Goal: Task Accomplishment & Management: Complete application form

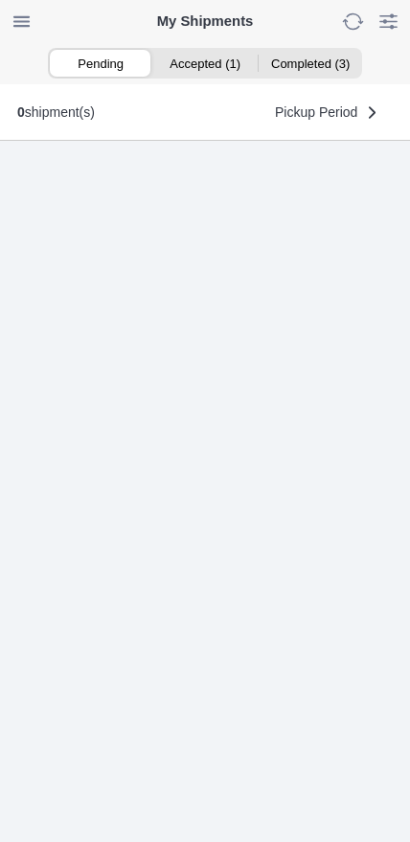
click at [212, 70] on ion-segment-button "Accepted (1)" at bounding box center [204, 63] width 104 height 27
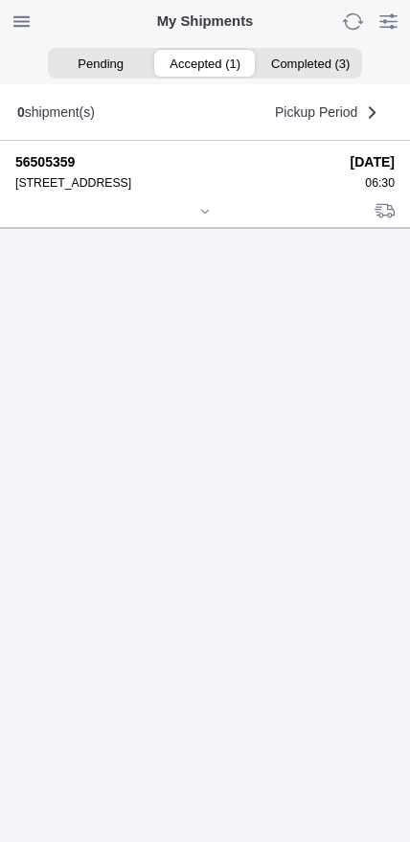
click at [207, 217] on icon at bounding box center [204, 211] width 11 height 11
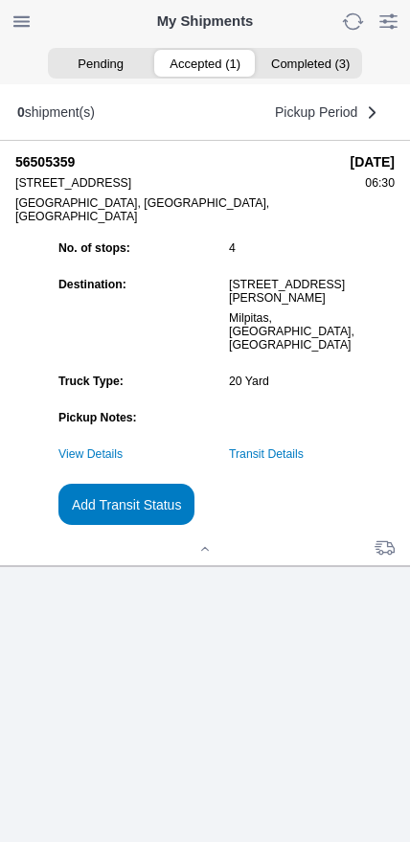
click at [304, 461] on link "Transit Details" at bounding box center [266, 453] width 75 height 13
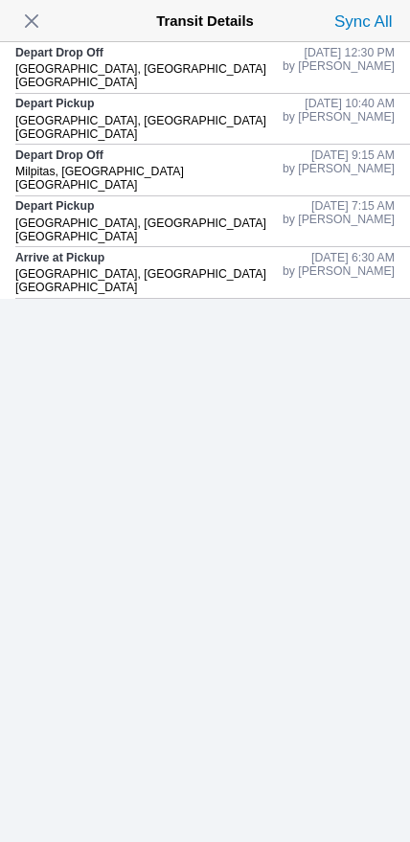
click at [27, 27] on span "button" at bounding box center [31, 21] width 27 height 27
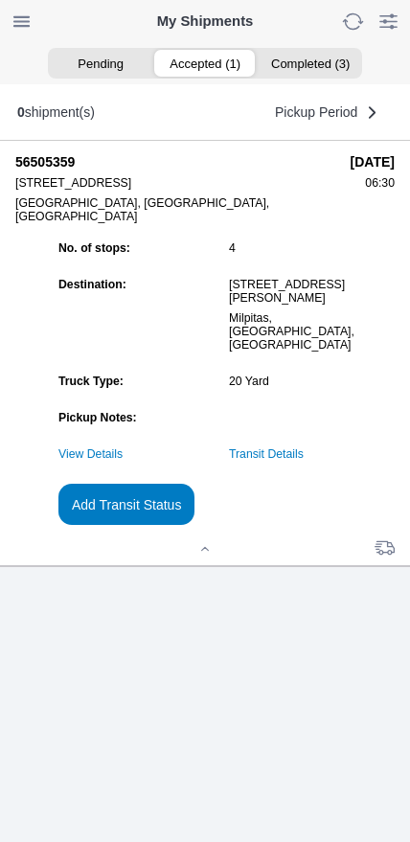
click at [0, 0] on slot "Add Transit Status" at bounding box center [0, 0] width 0 height 0
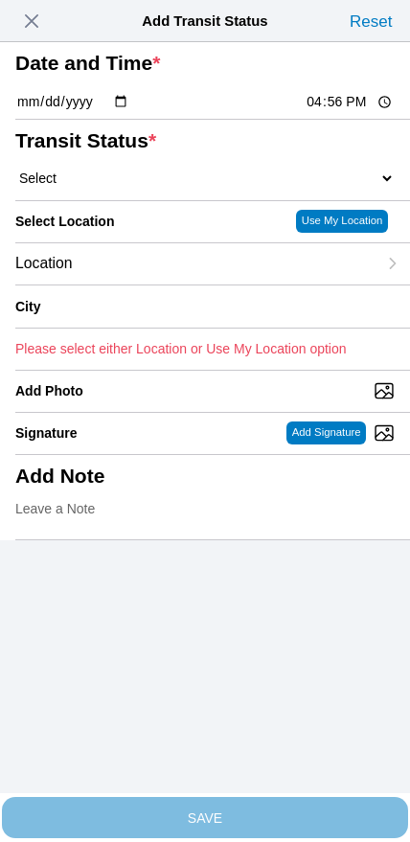
click at [329, 112] on input "16:56" at bounding box center [350, 102] width 90 height 20
type input "14:00"
click at [127, 187] on select "Select Arrive at Drop Off Arrive at Pickup Break Start Break Stop Depart Drop O…" at bounding box center [204, 178] width 379 height 17
select select "DPTPULOC"
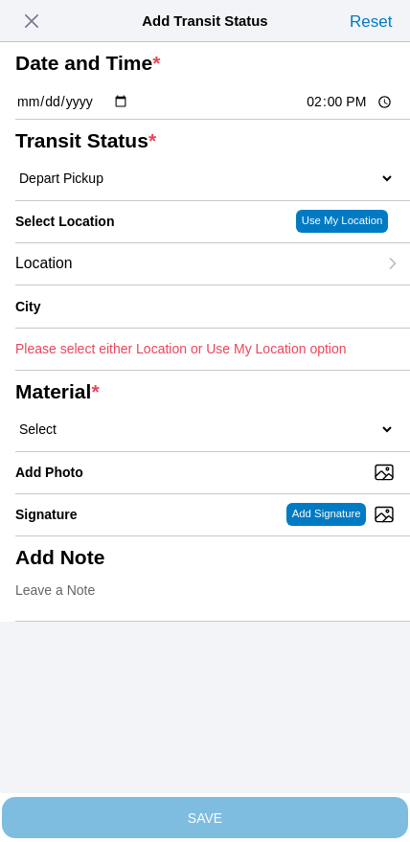
click at [167, 285] on div "Location" at bounding box center [195, 263] width 361 height 41
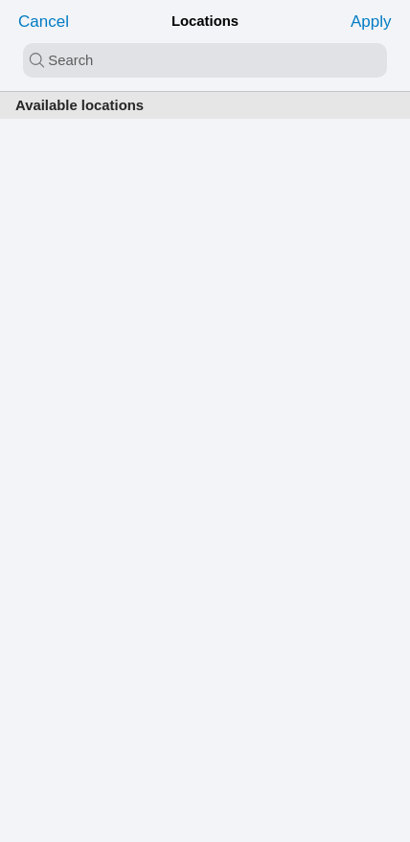
click at [194, 68] on input "search text" at bounding box center [205, 60] width 364 height 34
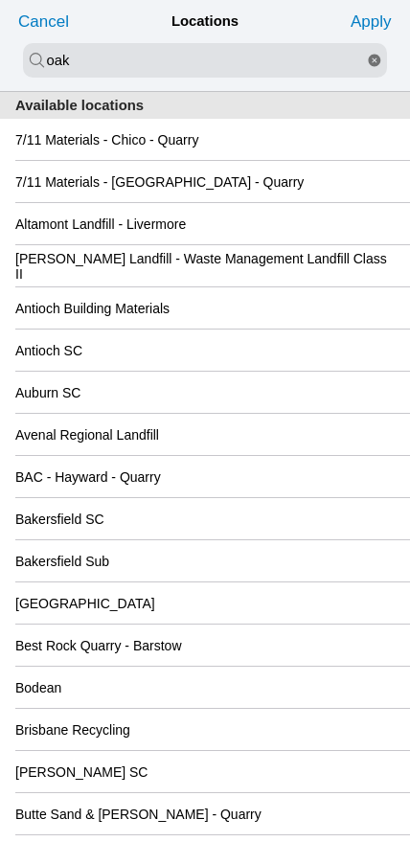
type input "oak"
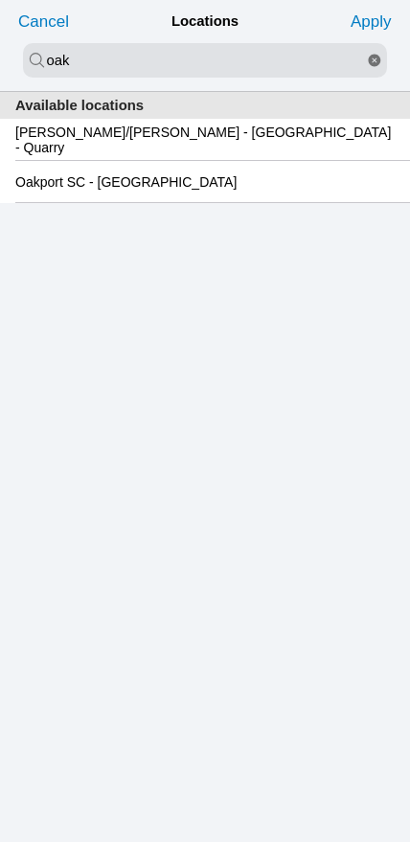
click at [0, 0] on slot "Oakport SC - Oakland" at bounding box center [0, 0] width 0 height 0
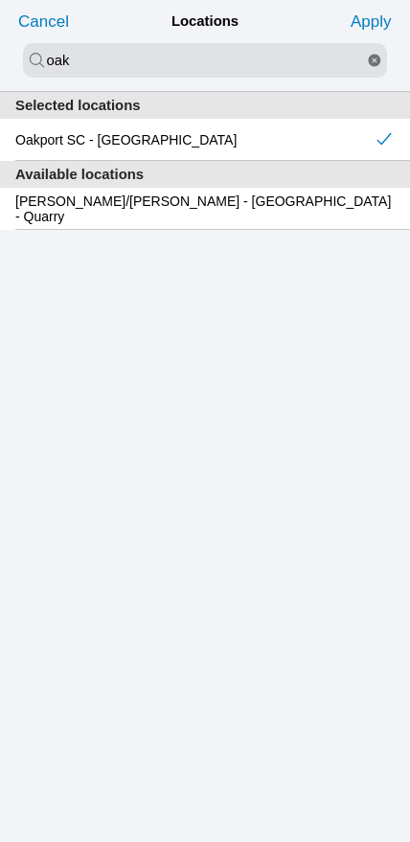
click at [0, 0] on slot "Apply" at bounding box center [0, 0] width 0 height 0
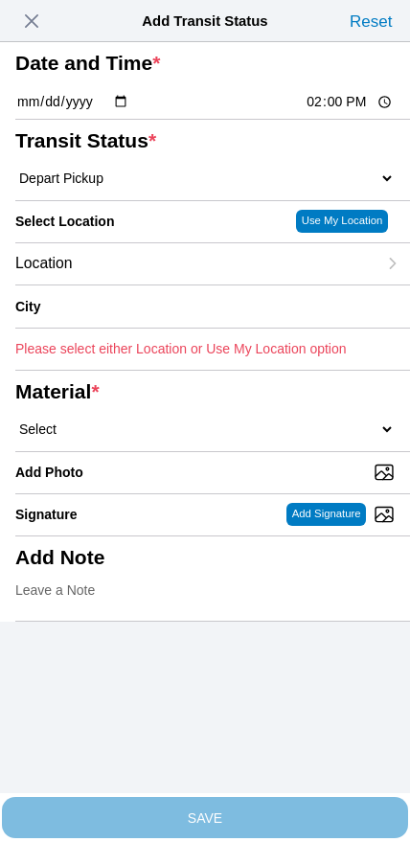
type input "Oakland"
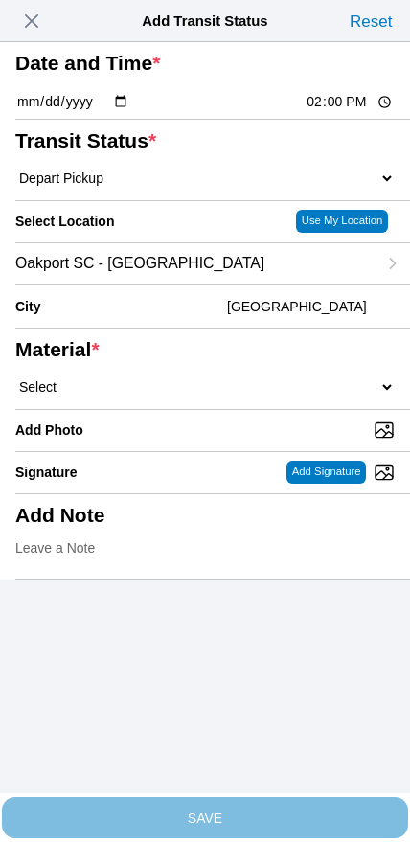
click at [225, 396] on select "Select 1" x 3" Rock 1" x 4" Rock 2" x 4" Rock Asphalt Cold Patch Backfill Spec …" at bounding box center [204, 386] width 379 height 17
select select "708654"
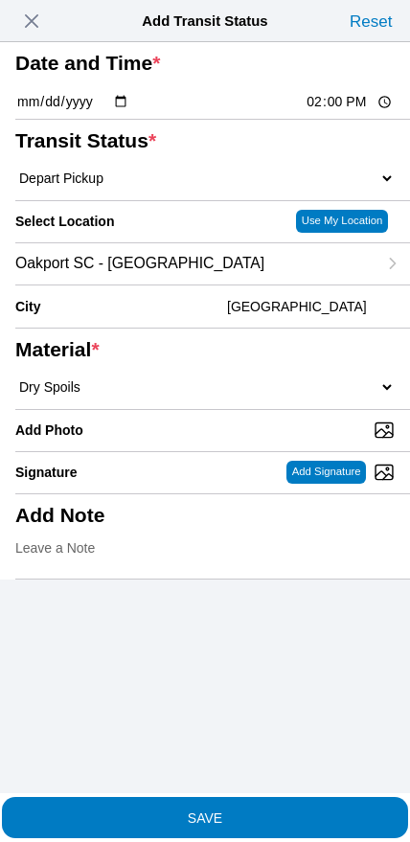
click at [258, 810] on span "SAVE" at bounding box center [204, 816] width 379 height 13
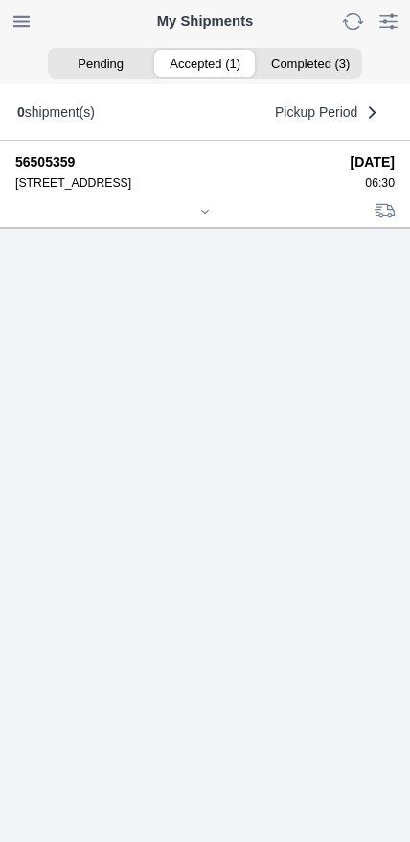
click at [207, 217] on icon at bounding box center [204, 211] width 11 height 11
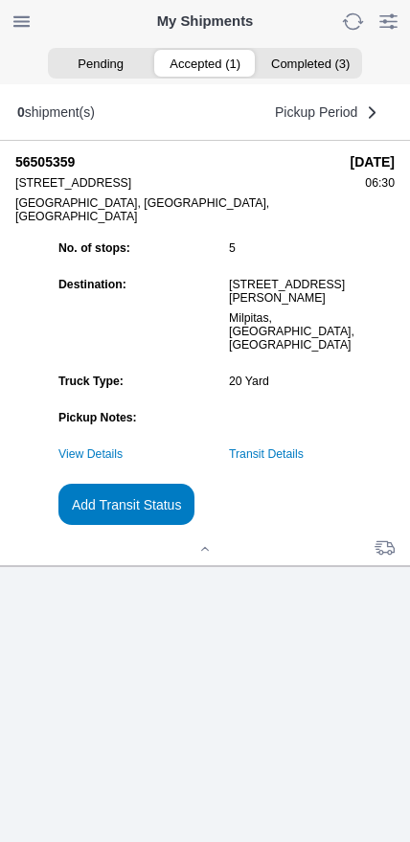
click at [0, 0] on slot "Add Transit Status" at bounding box center [0, 0] width 0 height 0
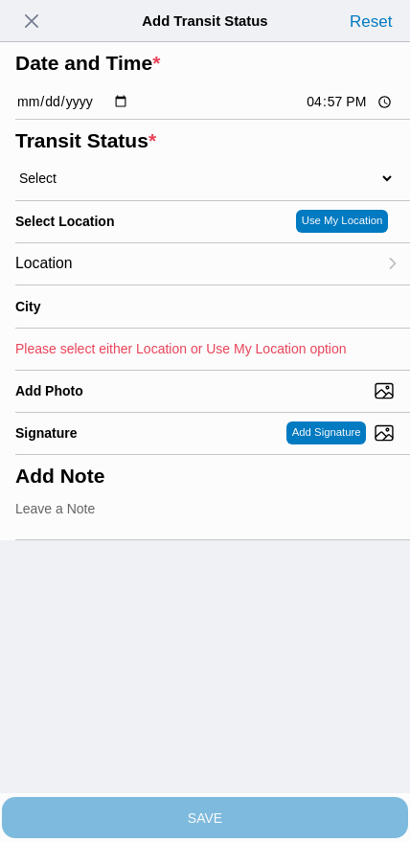
click at [328, 112] on input "16:57" at bounding box center [350, 102] width 90 height 20
type input "16:00"
click at [120, 187] on select "Select Arrive at Drop Off Arrive at Pickup Break Start Break Stop Depart Drop O…" at bounding box center [204, 178] width 379 height 17
select select "BREAKSTART"
click at [141, 285] on div "Location" at bounding box center [195, 263] width 361 height 41
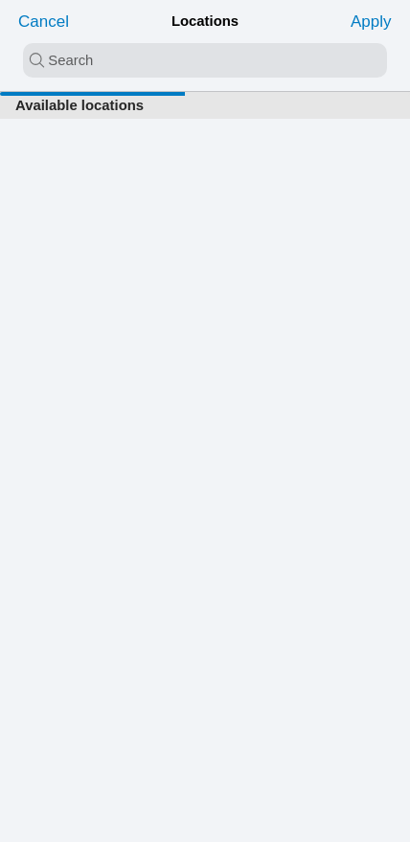
click at [191, 53] on input "search text" at bounding box center [205, 60] width 364 height 34
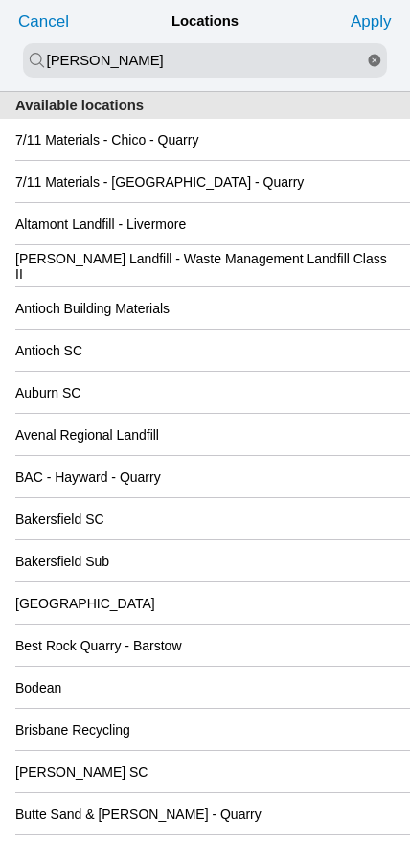
type input "newby"
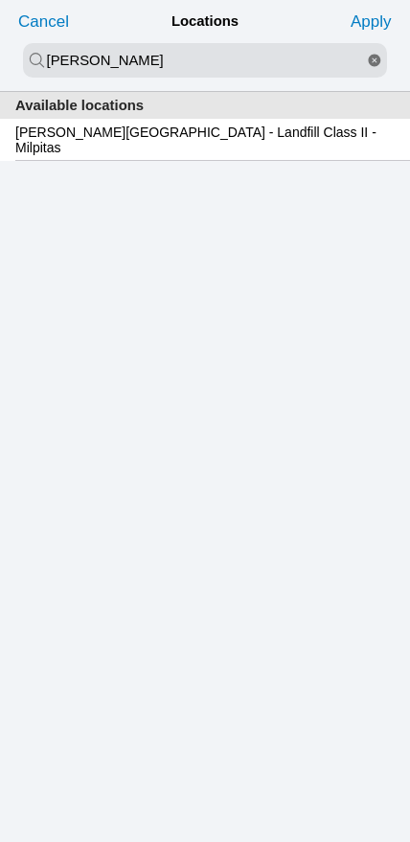
click at [0, 0] on slot "Newby Island - Landfill Class II - Milpitas" at bounding box center [0, 0] width 0 height 0
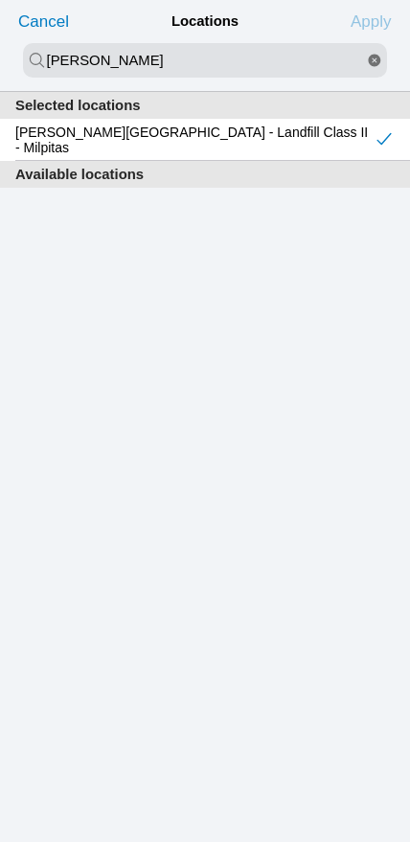
click at [0, 0] on slot "Apply" at bounding box center [0, 0] width 0 height 0
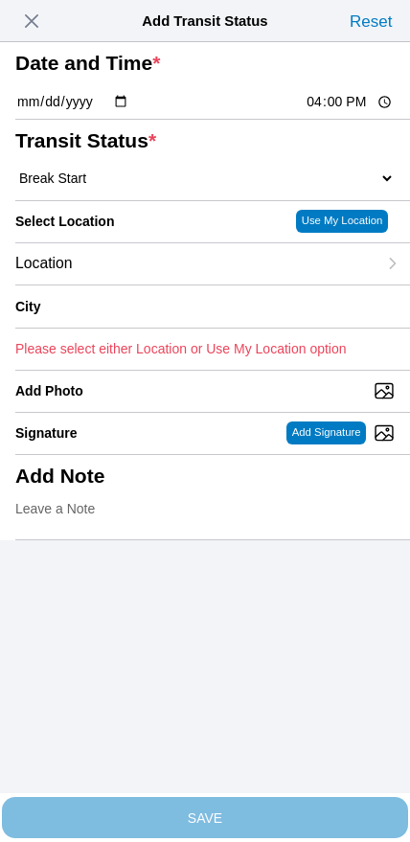
type input "Milpitas"
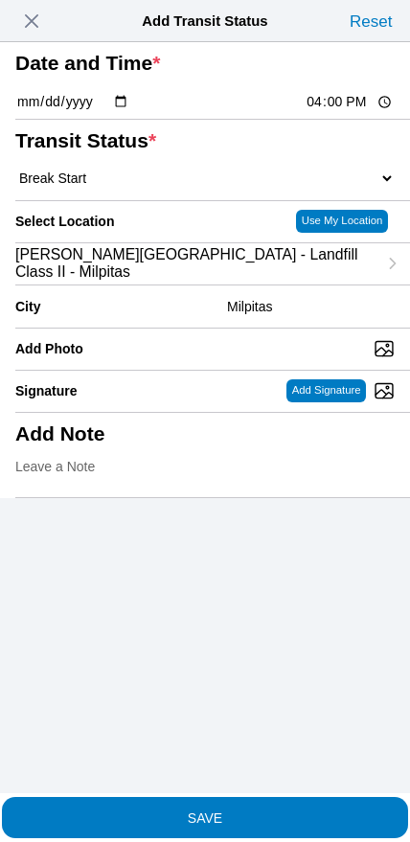
click at [0, 0] on slot "SAVE" at bounding box center [0, 0] width 0 height 0
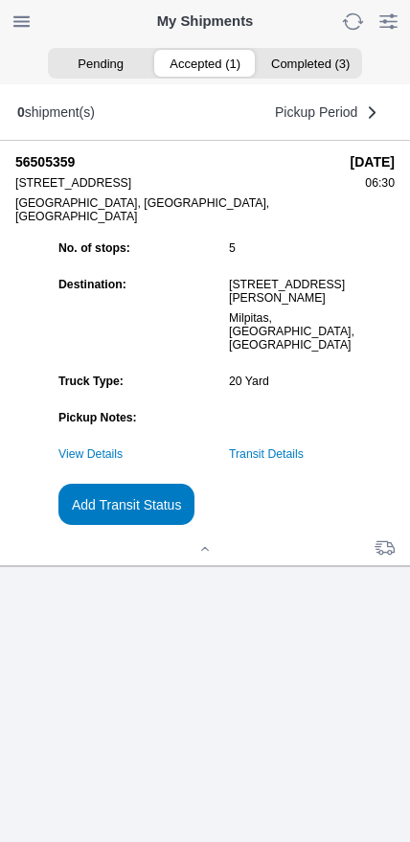
click at [0, 0] on slot "Add Transit Status" at bounding box center [0, 0] width 0 height 0
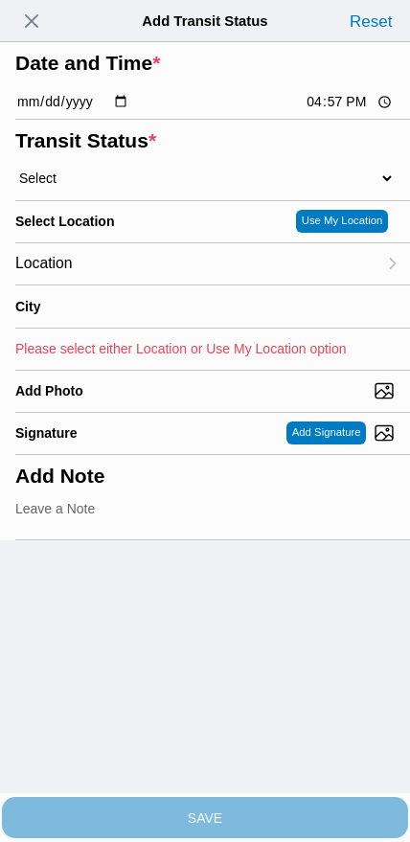
click at [330, 112] on input "16:57" at bounding box center [350, 102] width 90 height 20
type input "16:30"
click at [93, 187] on select "Select Arrive at Drop Off Arrive at Pickup Break Start Break Stop Depart Drop O…" at bounding box center [204, 178] width 379 height 17
select select "BREAKSTOP"
click at [158, 285] on div "Location" at bounding box center [195, 263] width 361 height 41
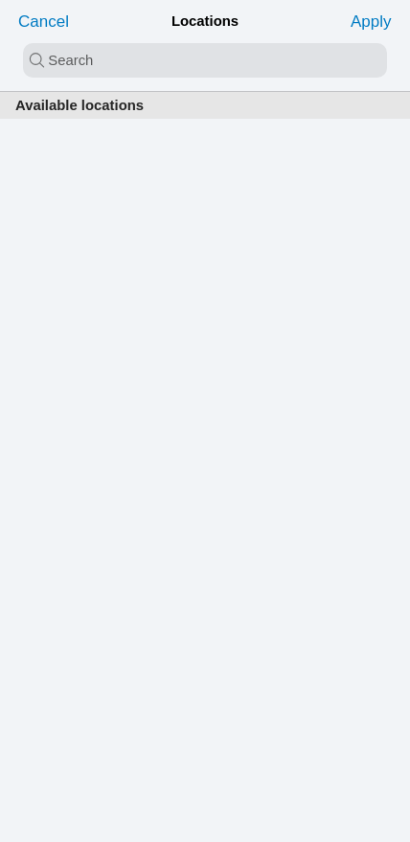
click at [184, 62] on input "search text" at bounding box center [205, 60] width 364 height 34
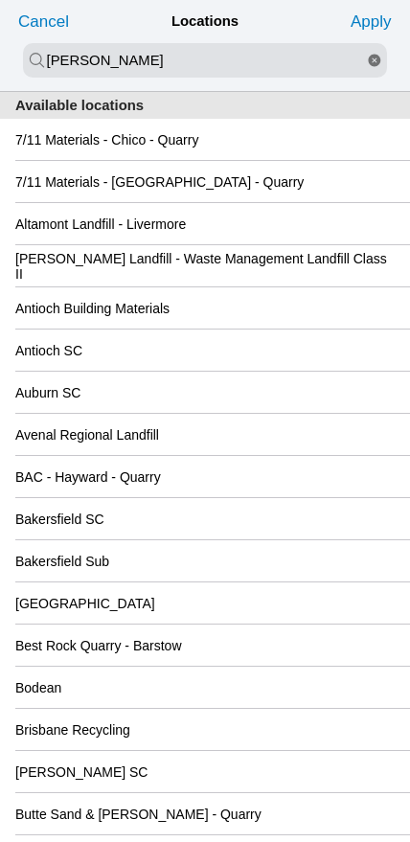
type input "newby"
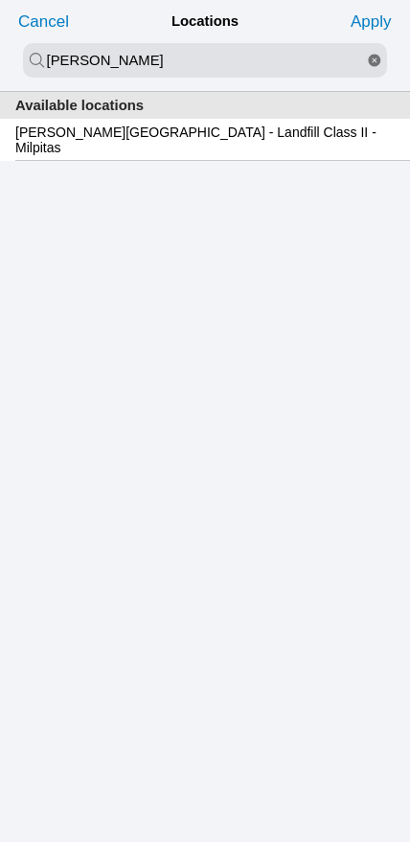
click at [0, 0] on slot "Newby Island - Landfill Class II - Milpitas" at bounding box center [0, 0] width 0 height 0
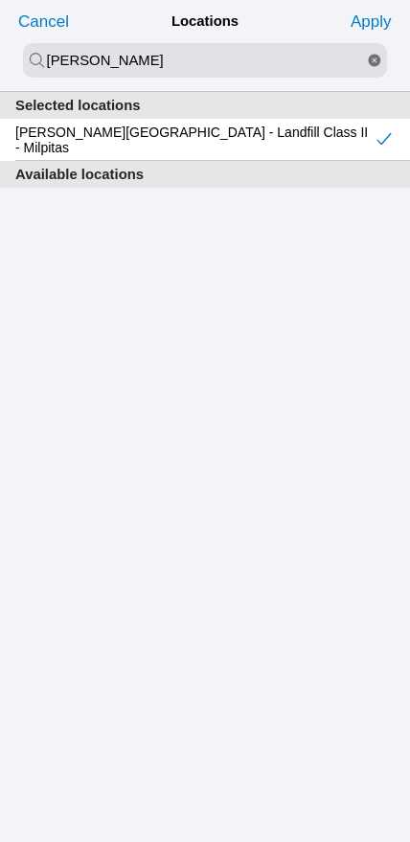
click at [0, 0] on slot "Apply" at bounding box center [0, 0] width 0 height 0
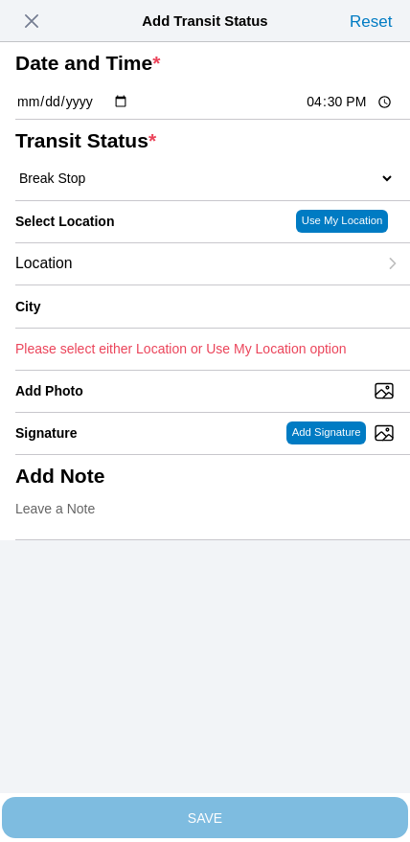
type input "Milpitas"
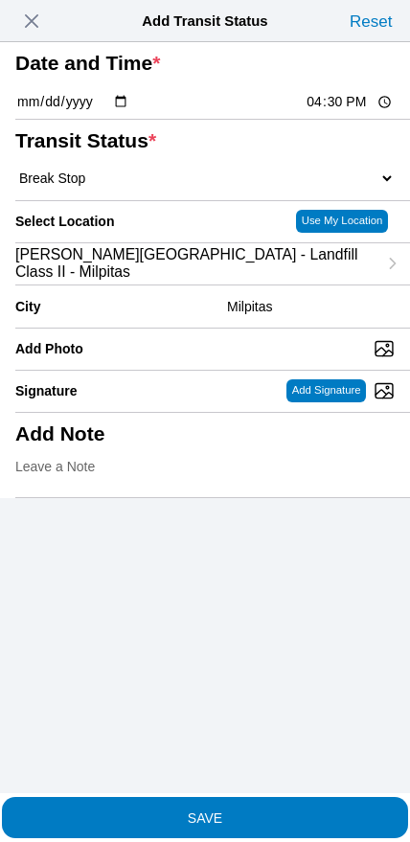
click at [242, 810] on span "SAVE" at bounding box center [204, 816] width 379 height 13
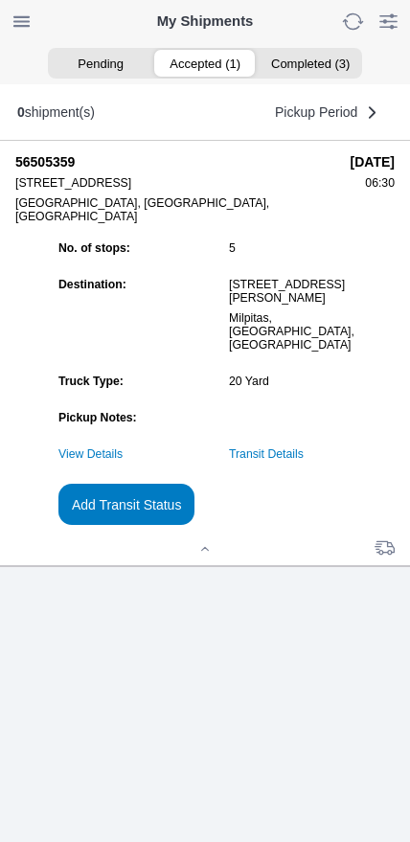
click at [304, 461] on link "Transit Details" at bounding box center [266, 453] width 75 height 13
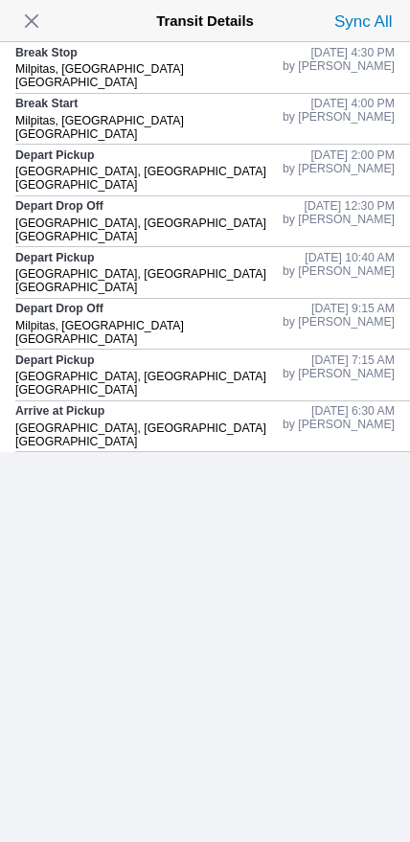
click at [40, 34] on span "button" at bounding box center [31, 21] width 27 height 27
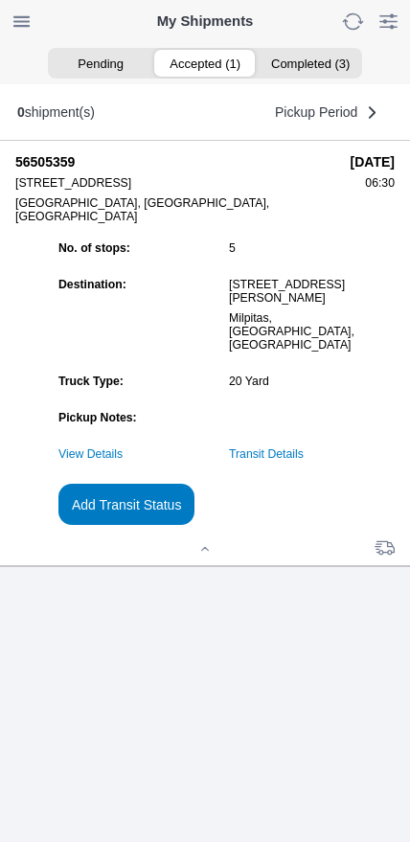
click at [0, 0] on slot "Add Transit Status" at bounding box center [0, 0] width 0 height 0
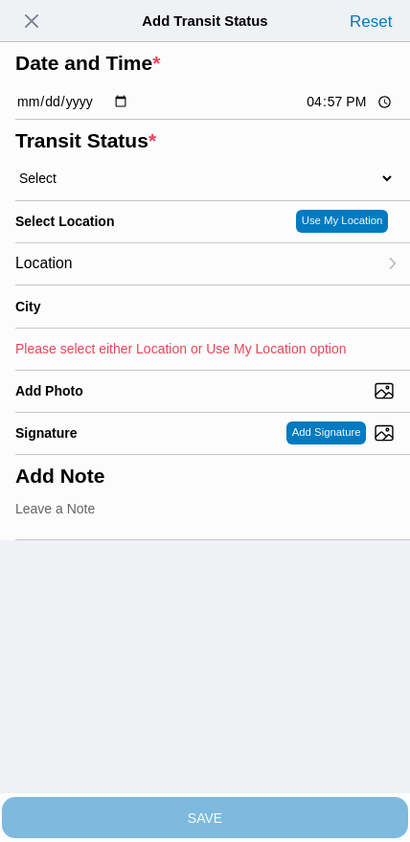
click at [321, 112] on input "16:57" at bounding box center [350, 102] width 90 height 20
type input "17:30"
click at [119, 187] on select "Select Arrive at Drop Off Arrive at Pickup Break Start Break Stop Depart Drop O…" at bounding box center [204, 178] width 379 height 17
click at [115, 187] on select "Select Arrive at Drop Off Arrive at Pickup Break Start Break Stop Depart Drop O…" at bounding box center [204, 178] width 379 height 17
select select "DPTDLVLOC"
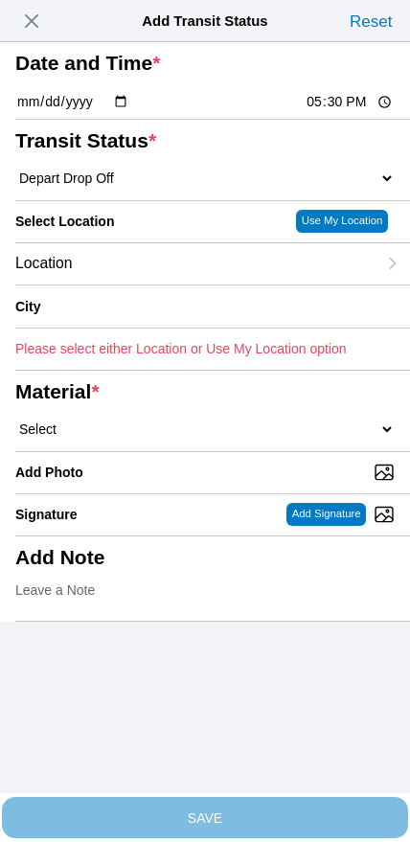
click at [152, 285] on div "Location" at bounding box center [195, 263] width 361 height 41
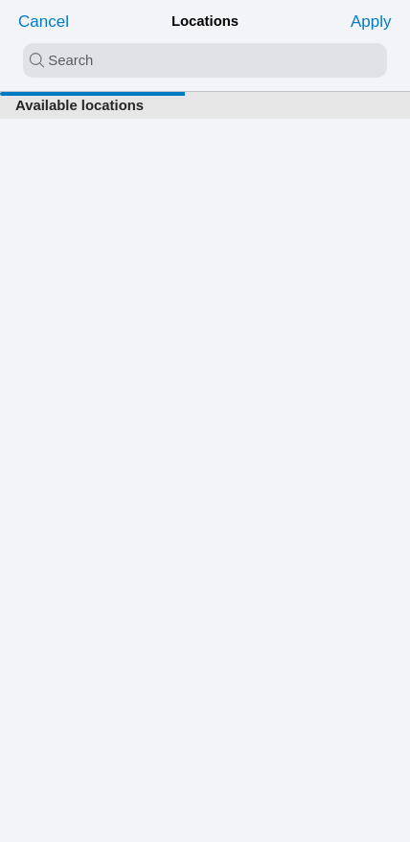
click at [163, 63] on input "search text" at bounding box center [205, 60] width 364 height 34
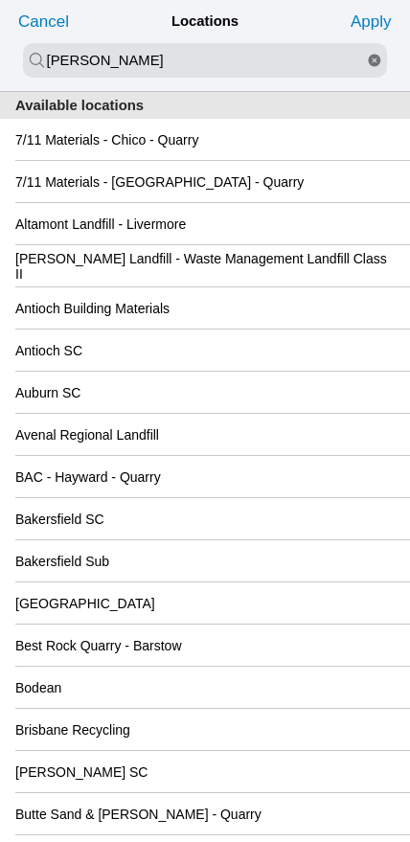
type input "newby"
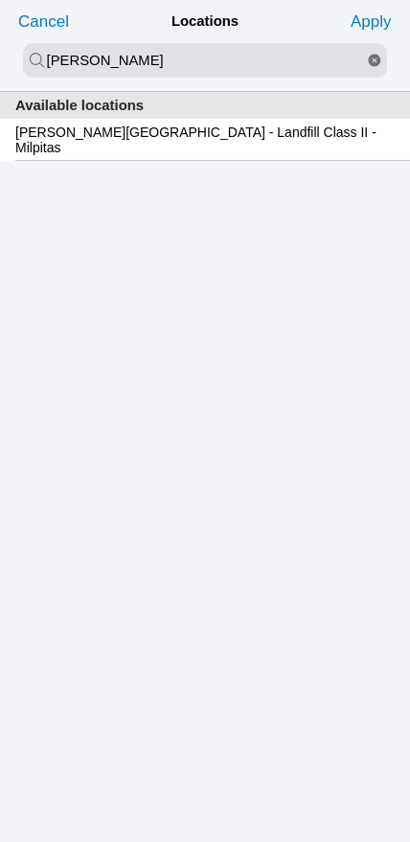
click at [148, 155] on div "Newby Island - Landfill Class II - Milpitas" at bounding box center [204, 139] width 379 height 41
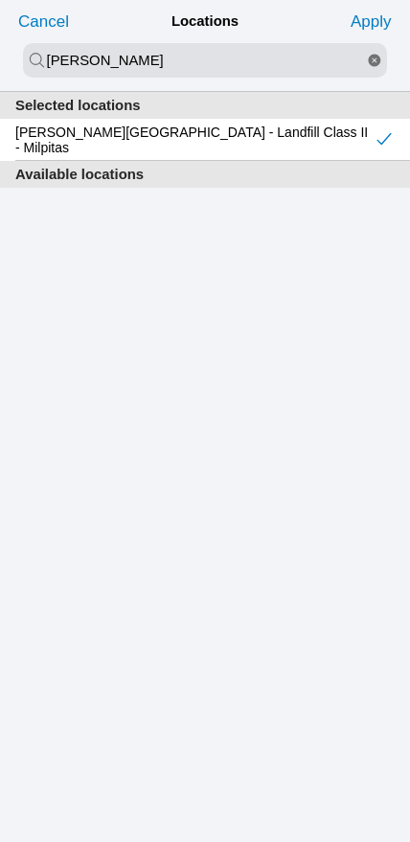
click at [0, 0] on slot "Apply" at bounding box center [0, 0] width 0 height 0
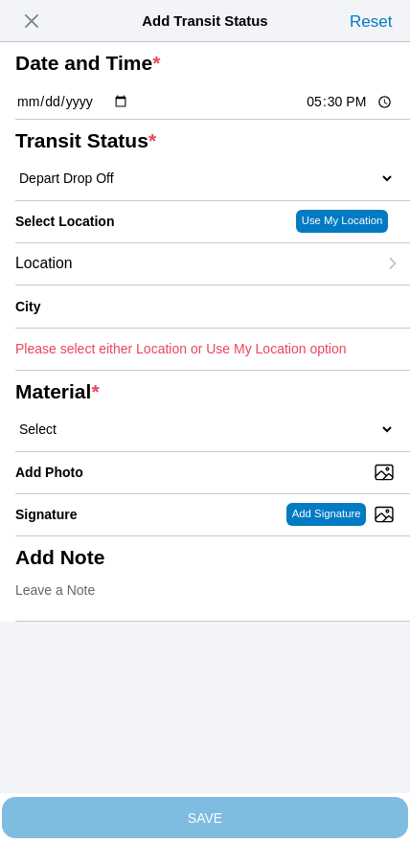
type input "Milpitas"
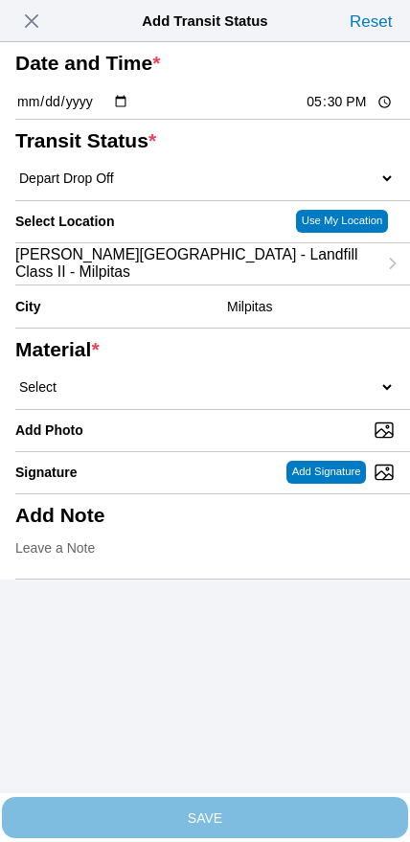
click at [228, 396] on select "Select 1" x 3" Rock 1" x 4" Rock 2" x 4" Rock Asphalt Cold Patch Backfill Spec …" at bounding box center [204, 386] width 379 height 17
select select "708654"
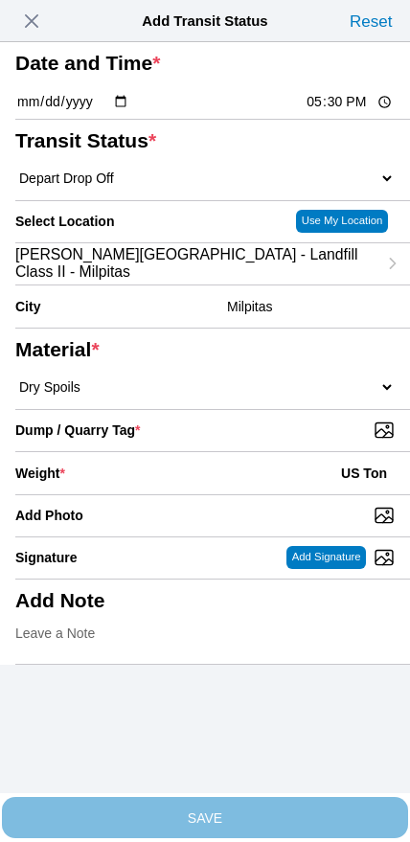
click at [276, 441] on input "Dump / Quarry Tag *" at bounding box center [212, 430] width 395 height 21
type input "C:\fakepath\image.jpg"
click at [183, 494] on div "Weight * US Ton" at bounding box center [204, 473] width 379 height 42
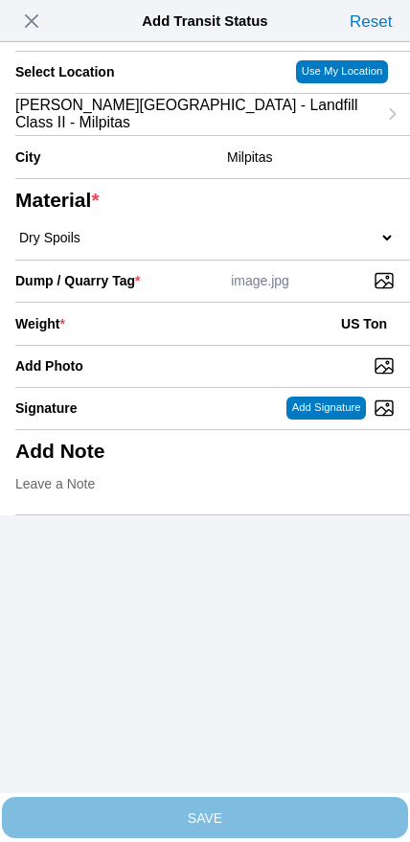
scroll to position [172, 0]
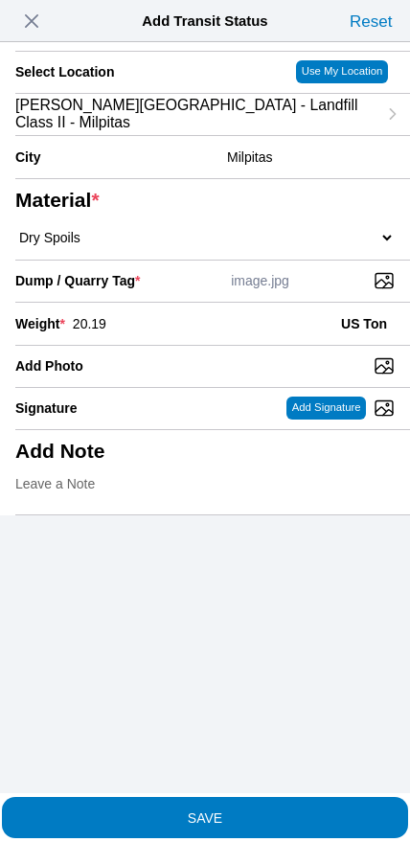
type input "20.19"
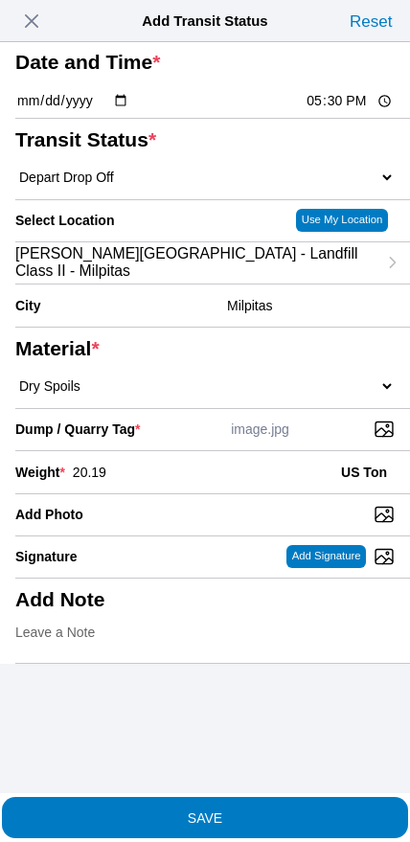
click at [257, 810] on span "SAVE" at bounding box center [204, 816] width 379 height 13
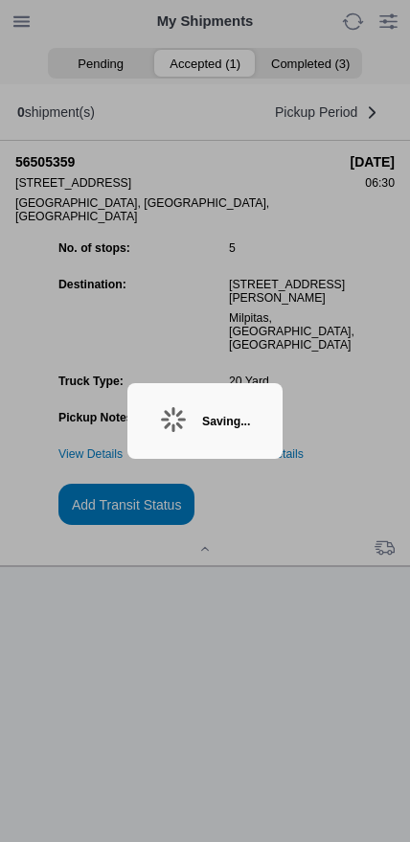
click at [185, 417] on div "Saving..." at bounding box center [204, 421] width 155 height 76
click at [202, 415] on div "Saving..." at bounding box center [226, 421] width 48 height 13
click at [194, 402] on div "Saving..." at bounding box center [204, 421] width 155 height 76
click at [186, 397] on div "Saving..." at bounding box center [204, 421] width 155 height 76
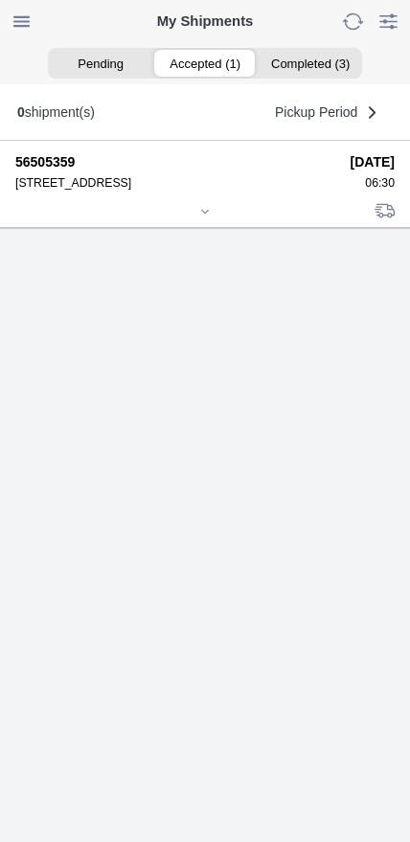
click at [200, 220] on div at bounding box center [204, 213] width 379 height 14
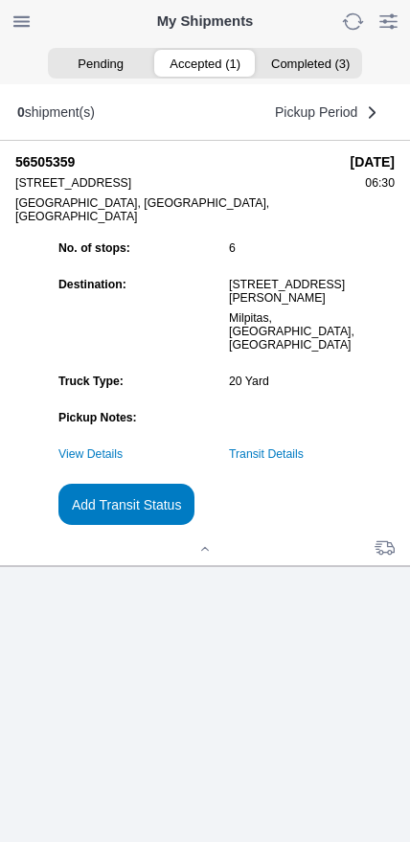
click at [304, 461] on link "Transit Details" at bounding box center [266, 453] width 75 height 13
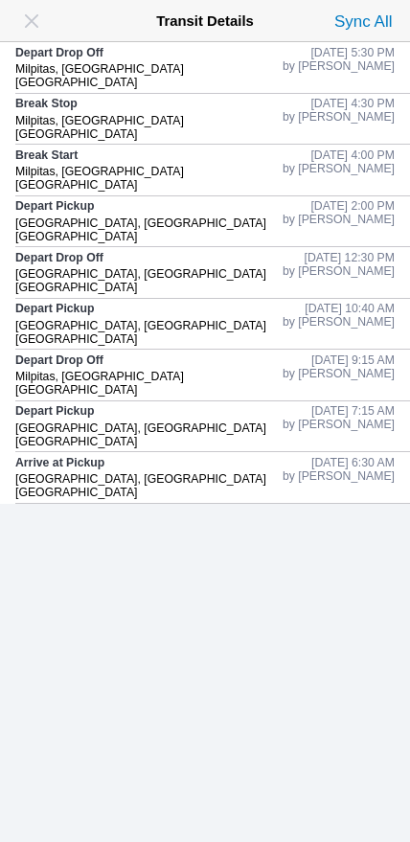
click at [32, 22] on span "button" at bounding box center [31, 21] width 27 height 27
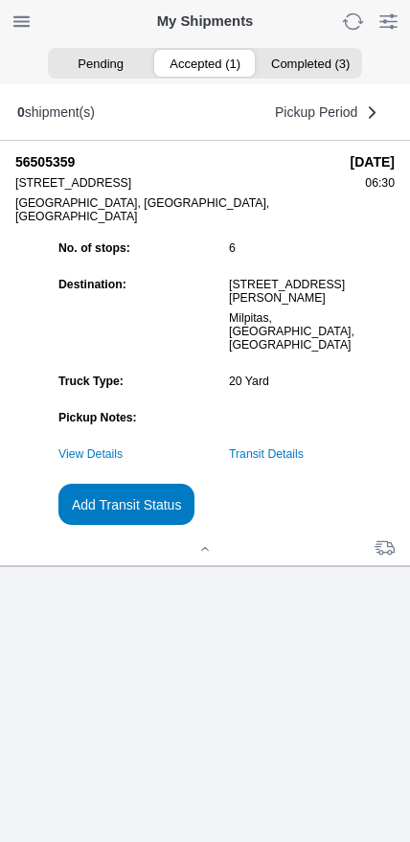
click at [0, 0] on slot "Add Transit Status" at bounding box center [0, 0] width 0 height 0
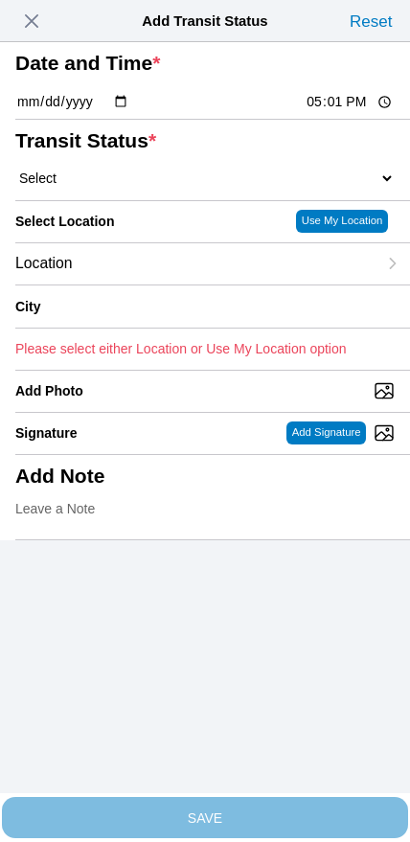
click at [332, 112] on input "17:01" at bounding box center [350, 102] width 90 height 20
type input "19:00"
click at [125, 200] on div "Transit Status * Select Arrive at Drop Off Arrive at Pickup Break Start Break S…" at bounding box center [204, 160] width 379 height 80
click at [136, 187] on select "Select Arrive at Drop Off Arrive at Pickup Break Start Break Stop Depart Drop O…" at bounding box center [204, 178] width 379 height 17
select select "DELIVRED"
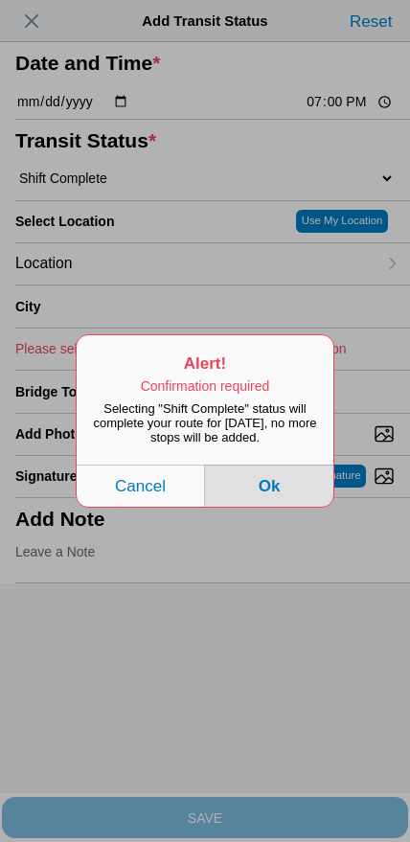
click at [297, 504] on button "Ok" at bounding box center [269, 486] width 128 height 42
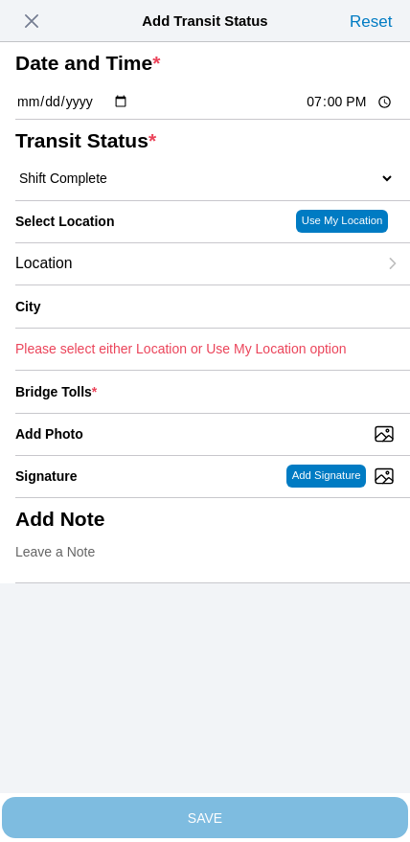
click at [245, 285] on div "Location" at bounding box center [195, 263] width 361 height 41
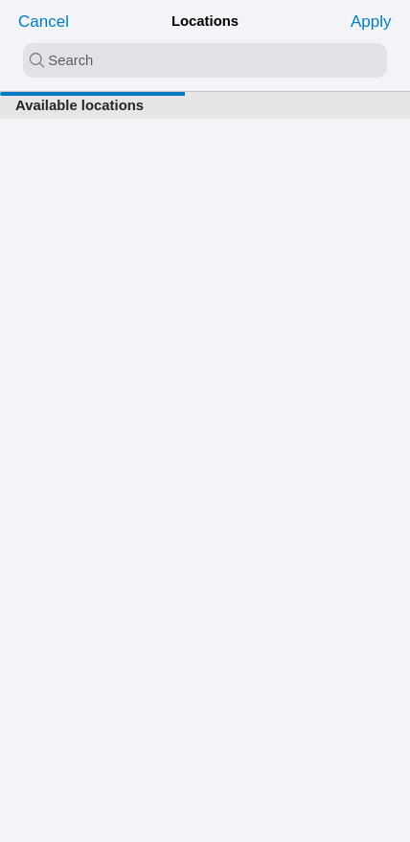
click at [189, 64] on input "search text" at bounding box center [205, 60] width 364 height 34
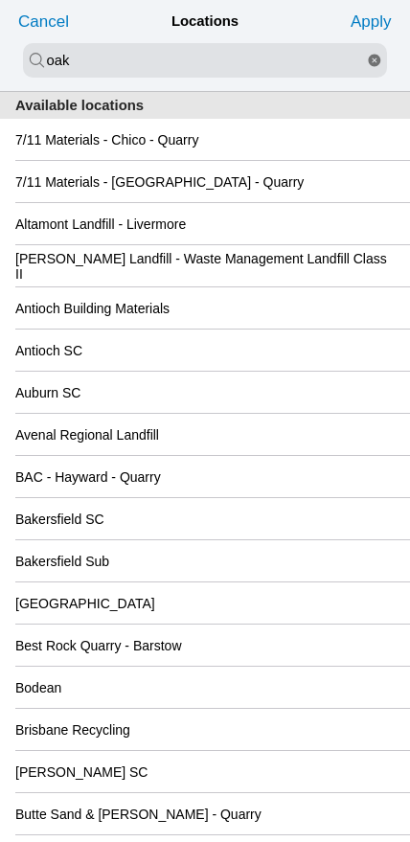
type input "oak"
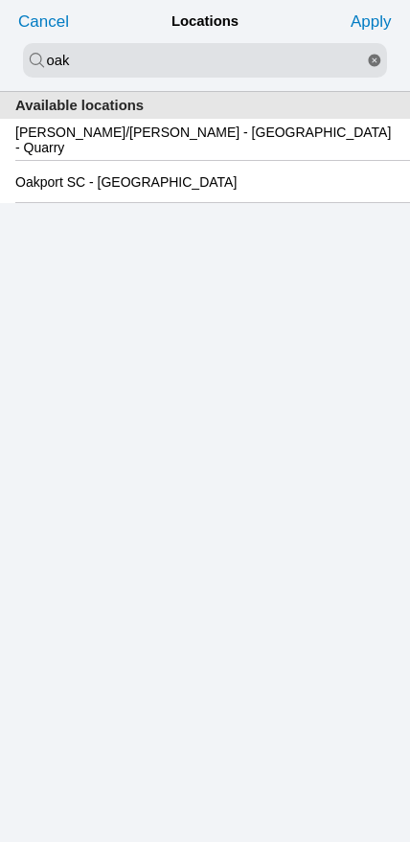
click at [0, 0] on slot "Oakport SC - Oakland" at bounding box center [0, 0] width 0 height 0
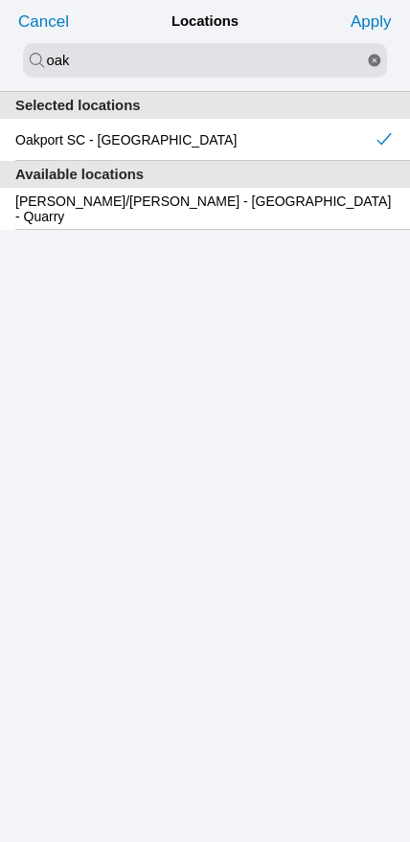
click at [0, 0] on slot "Apply" at bounding box center [0, 0] width 0 height 0
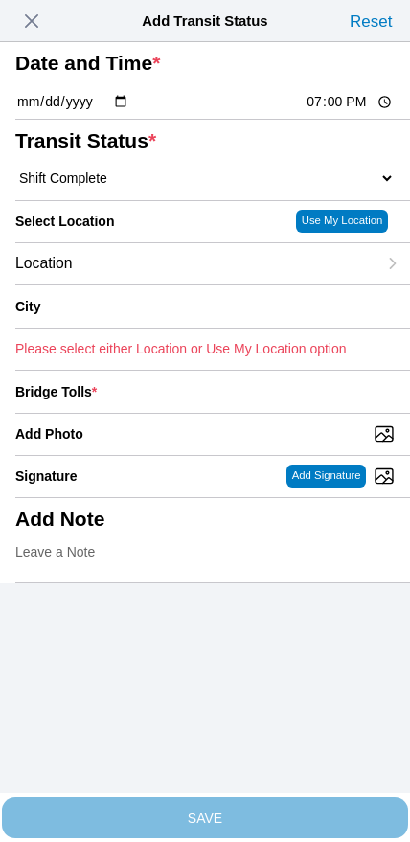
type input "Oakland"
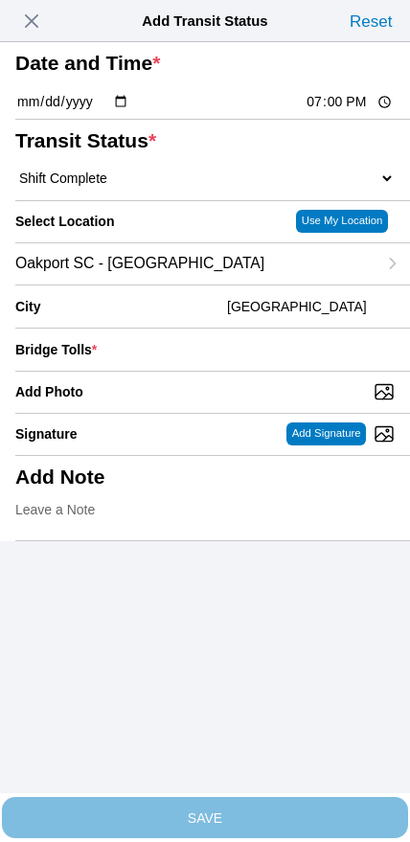
click at [226, 402] on input "Add Photo" at bounding box center [212, 391] width 395 height 21
type input "C:\fakepath\IMG_6877.jpeg"
click at [269, 371] on input "number" at bounding box center [249, 350] width 290 height 42
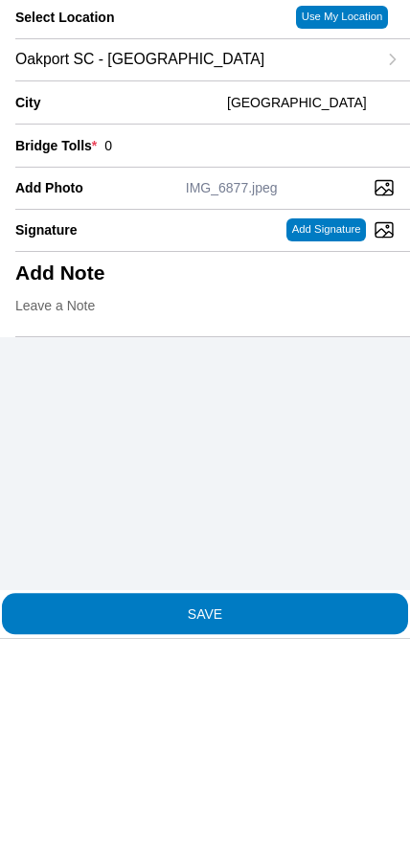
type input "0"
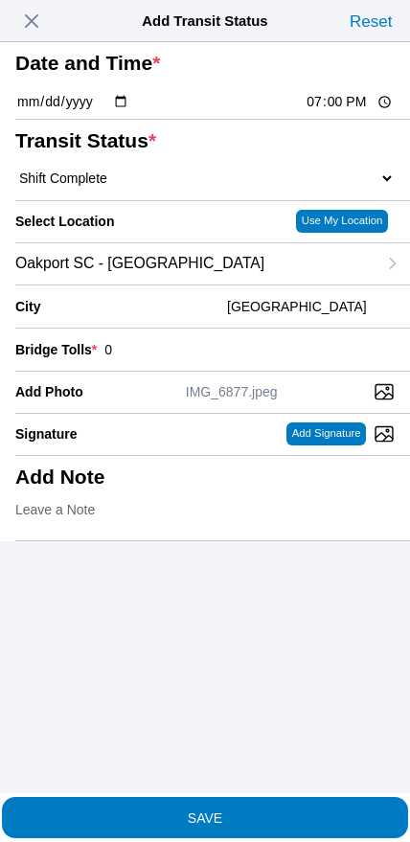
click at [0, 0] on slot "SAVE" at bounding box center [0, 0] width 0 height 0
